Goal: Information Seeking & Learning: Learn about a topic

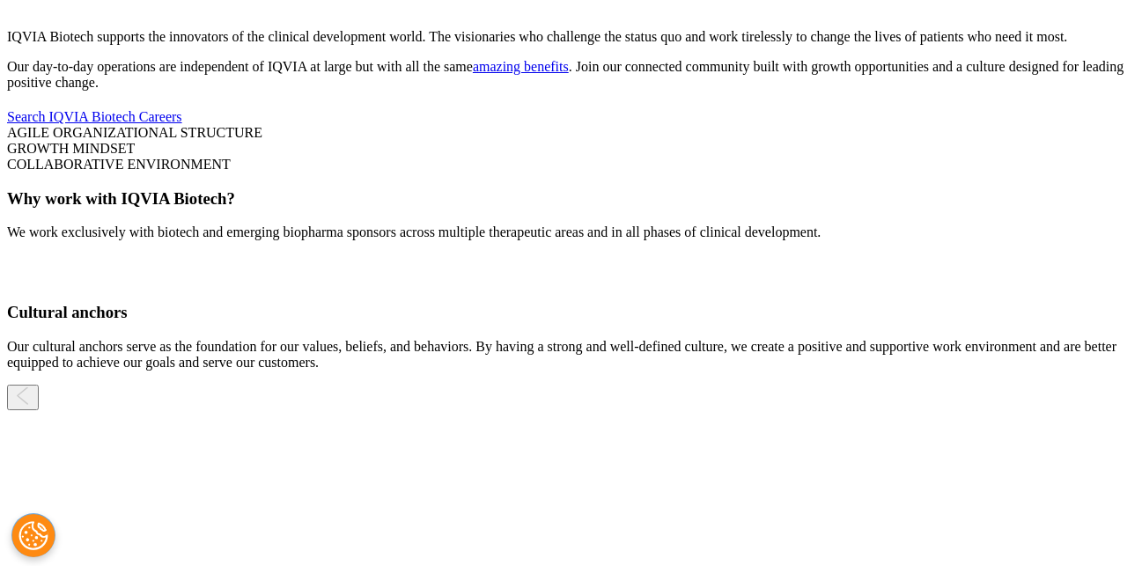
scroll to position [3340, 0]
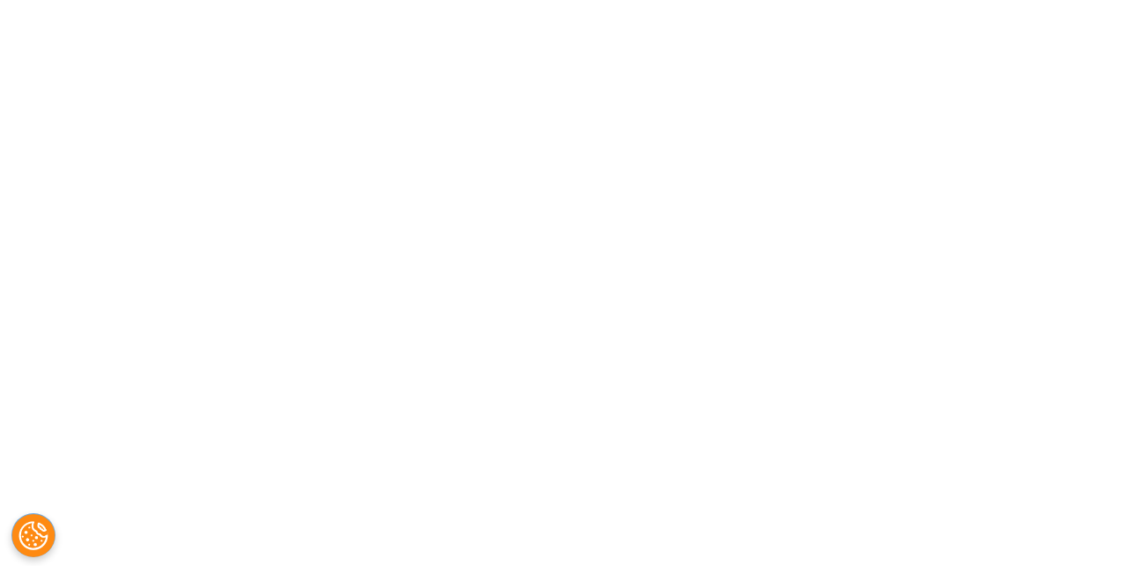
scroll to position [1982, 0]
